Goal: Task Accomplishment & Management: Use online tool/utility

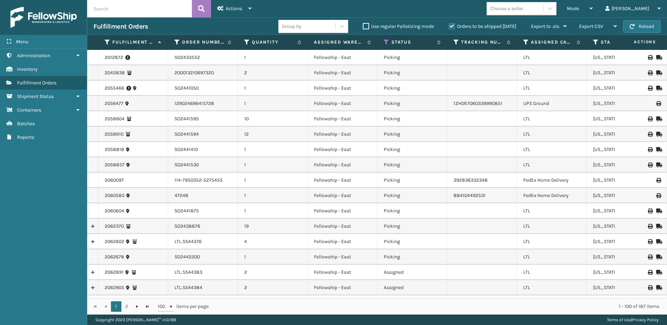
click at [579, 9] on span "Mode" at bounding box center [572, 9] width 12 height 6
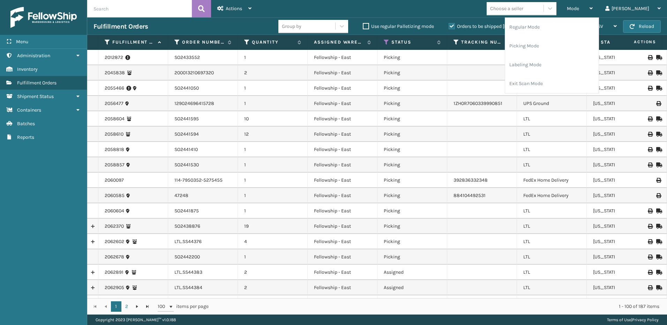
click at [554, 44] on li "Picking Mode" at bounding box center [551, 46] width 93 height 19
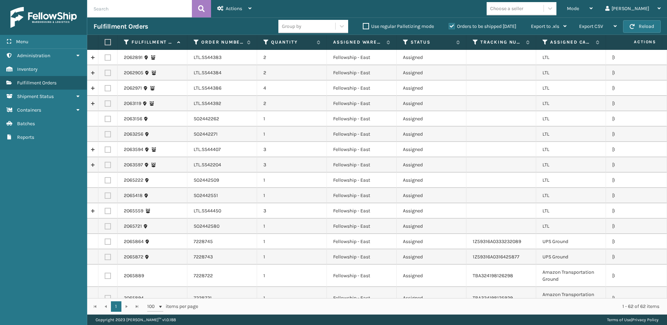
click at [106, 59] on label at bounding box center [108, 57] width 6 height 6
click at [105, 59] on input "checkbox" at bounding box center [105, 56] width 0 height 5
checkbox input "true"
click at [109, 71] on label at bounding box center [108, 73] width 6 height 6
click at [105, 71] on input "checkbox" at bounding box center [105, 72] width 0 height 5
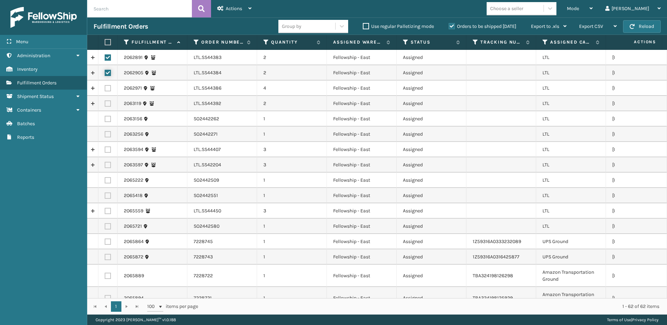
checkbox input "true"
click at [106, 87] on label at bounding box center [108, 88] width 6 height 6
click at [105, 87] on input "checkbox" at bounding box center [105, 87] width 0 height 5
checkbox input "true"
click at [108, 104] on label at bounding box center [108, 103] width 6 height 6
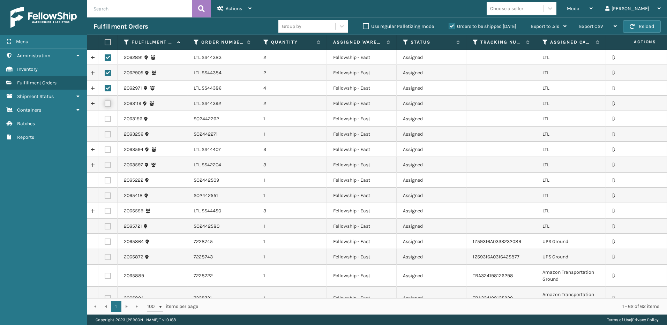
click at [105, 104] on input "checkbox" at bounding box center [105, 102] width 0 height 5
checkbox input "true"
click at [110, 150] on label at bounding box center [108, 149] width 6 height 6
click at [105, 150] on input "checkbox" at bounding box center [105, 148] width 0 height 5
checkbox input "true"
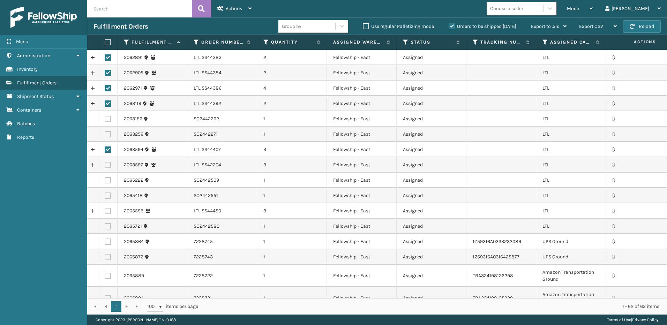
click at [108, 165] on label at bounding box center [108, 165] width 6 height 6
click at [105, 165] on input "checkbox" at bounding box center [105, 164] width 0 height 5
checkbox input "true"
click at [109, 212] on label at bounding box center [108, 211] width 6 height 6
click at [105, 212] on input "checkbox" at bounding box center [105, 210] width 0 height 5
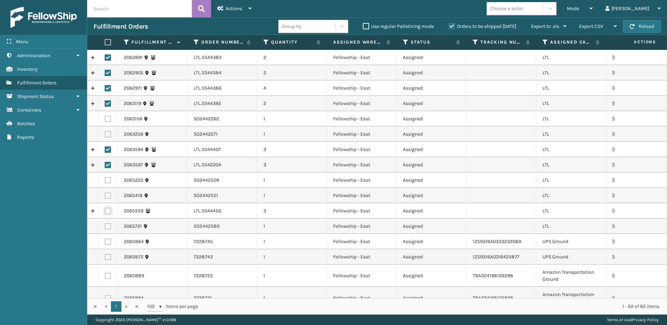
checkbox input "true"
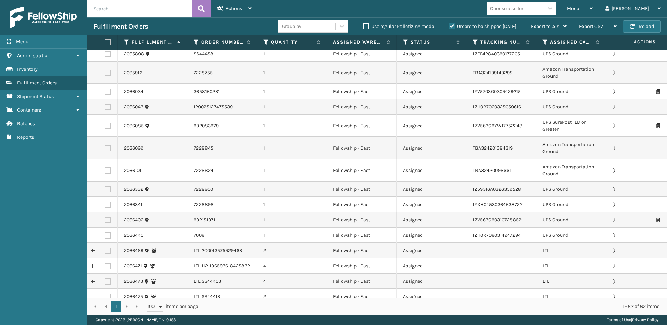
scroll to position [279, 0]
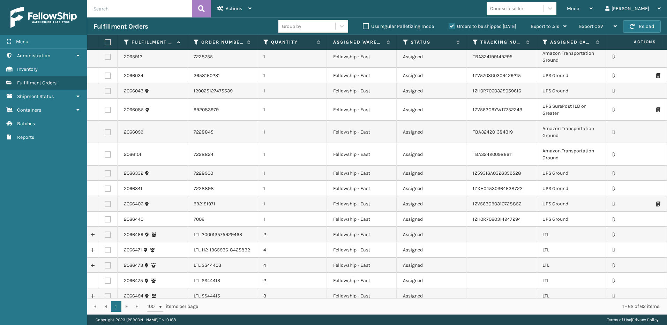
click at [108, 234] on label at bounding box center [108, 234] width 6 height 6
click at [105, 234] on input "checkbox" at bounding box center [105, 233] width 0 height 5
checkbox input "true"
click at [108, 251] on label at bounding box center [108, 250] width 6 height 6
click at [105, 251] on input "checkbox" at bounding box center [105, 249] width 0 height 5
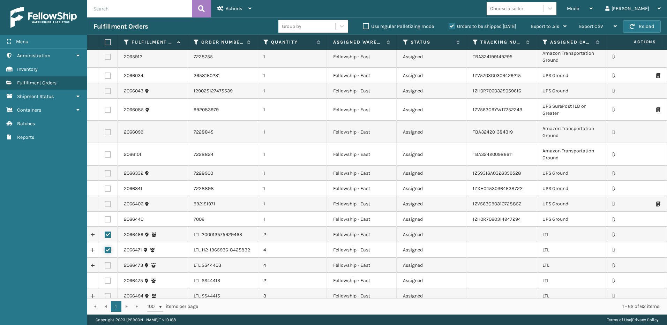
checkbox input "true"
click at [110, 265] on label at bounding box center [108, 265] width 6 height 6
click at [105, 265] on input "checkbox" at bounding box center [105, 264] width 0 height 5
checkbox input "true"
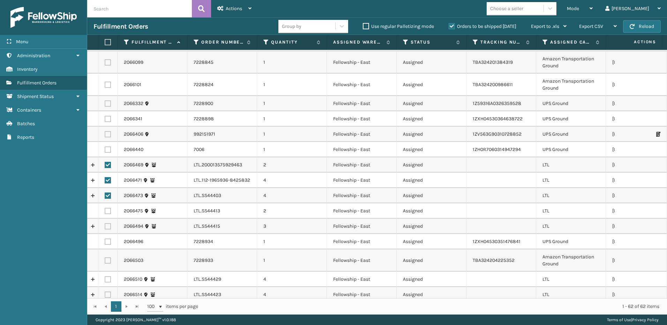
click at [107, 209] on label at bounding box center [108, 211] width 6 height 6
click at [105, 209] on input "checkbox" at bounding box center [105, 210] width 0 height 5
checkbox input "true"
click at [106, 227] on label at bounding box center [108, 226] width 6 height 6
click at [105, 227] on input "checkbox" at bounding box center [105, 225] width 0 height 5
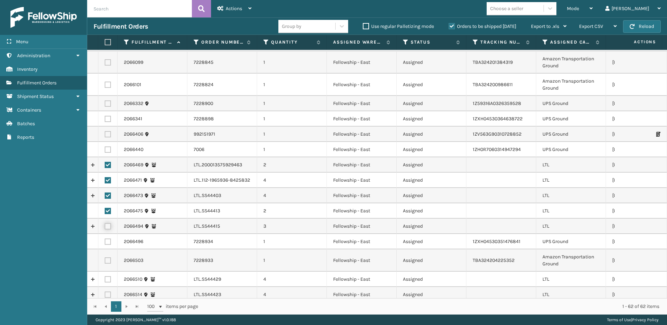
checkbox input "true"
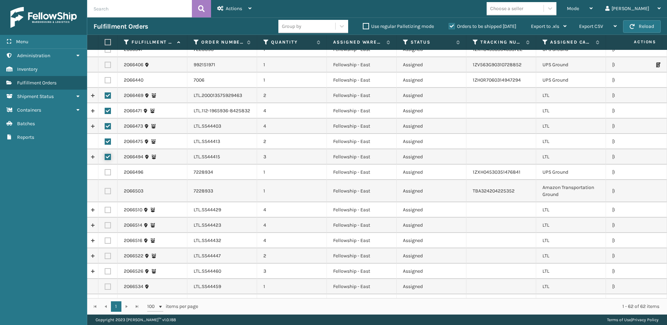
scroll to position [418, 0]
click at [106, 208] on label at bounding box center [108, 209] width 6 height 6
click at [105, 208] on input "checkbox" at bounding box center [105, 208] width 0 height 5
checkbox input "true"
click at [109, 225] on label at bounding box center [108, 225] width 6 height 6
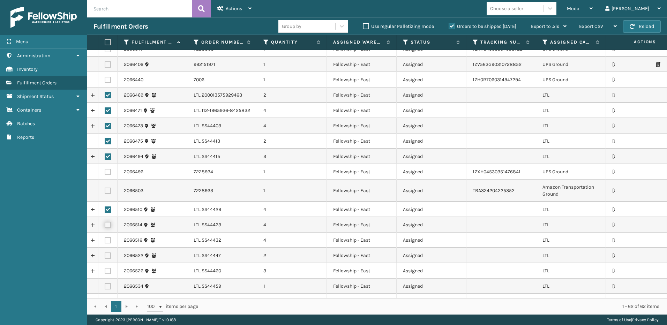
click at [105, 225] on input "checkbox" at bounding box center [105, 224] width 0 height 5
checkbox input "true"
click at [109, 242] on label at bounding box center [108, 240] width 6 height 6
click at [105, 242] on input "checkbox" at bounding box center [105, 239] width 0 height 5
checkbox input "true"
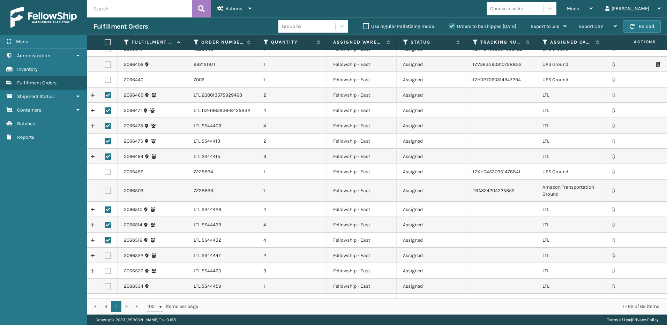
click at [108, 256] on label at bounding box center [108, 255] width 6 height 6
click at [105, 256] on input "checkbox" at bounding box center [105, 254] width 0 height 5
checkbox input "true"
click at [109, 272] on label at bounding box center [108, 271] width 6 height 6
click at [105, 272] on input "checkbox" at bounding box center [105, 270] width 0 height 5
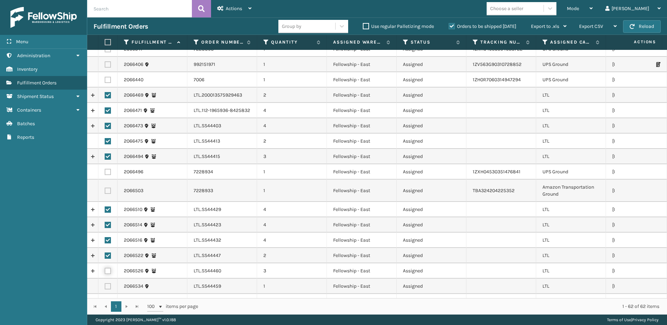
checkbox input "true"
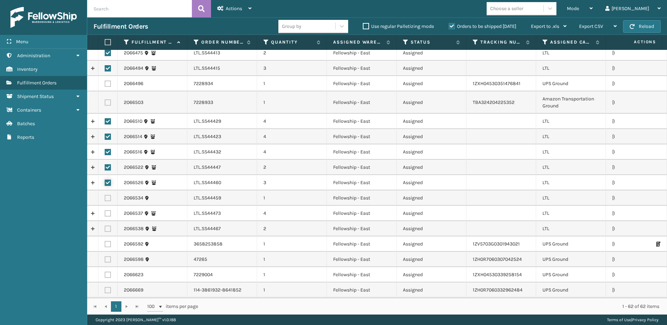
scroll to position [523, 0]
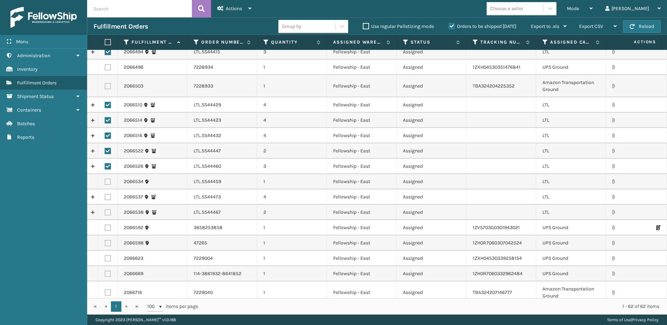
click at [107, 183] on label at bounding box center [108, 181] width 6 height 6
click at [105, 183] on input "checkbox" at bounding box center [105, 180] width 0 height 5
checkbox input "true"
click at [109, 197] on label at bounding box center [108, 197] width 6 height 6
click at [105, 197] on input "checkbox" at bounding box center [105, 196] width 0 height 5
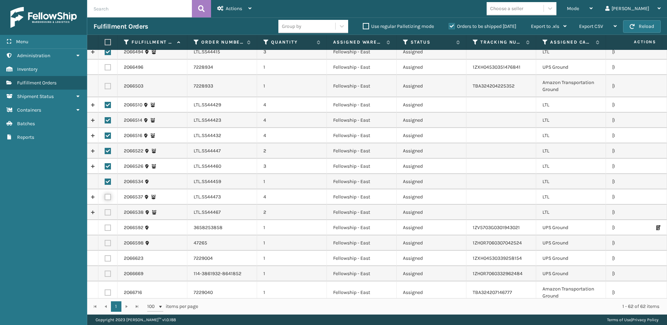
checkbox input "true"
click at [107, 209] on td at bounding box center [107, 212] width 19 height 15
click at [109, 213] on label at bounding box center [108, 212] width 6 height 6
click at [105, 213] on input "checkbox" at bounding box center [105, 211] width 0 height 5
checkbox input "true"
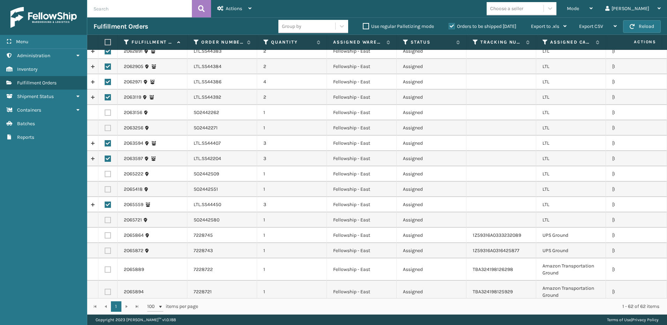
scroll to position [0, 0]
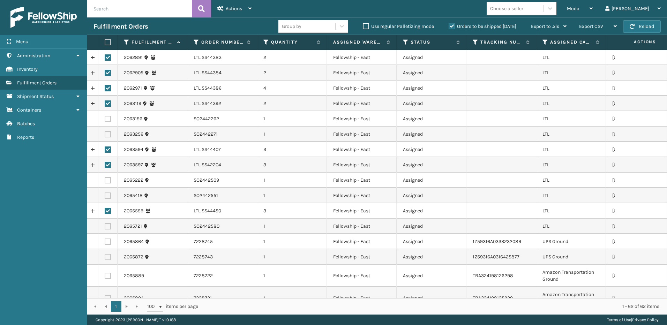
click at [237, 13] on div "Actions" at bounding box center [234, 8] width 34 height 17
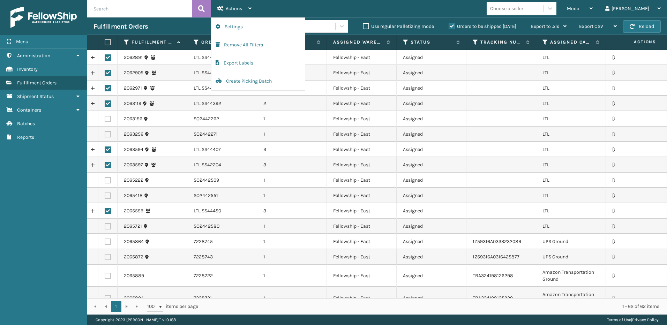
click at [232, 82] on button "Create Picking Batch" at bounding box center [257, 81] width 93 height 18
